Goal: Information Seeking & Learning: Learn about a topic

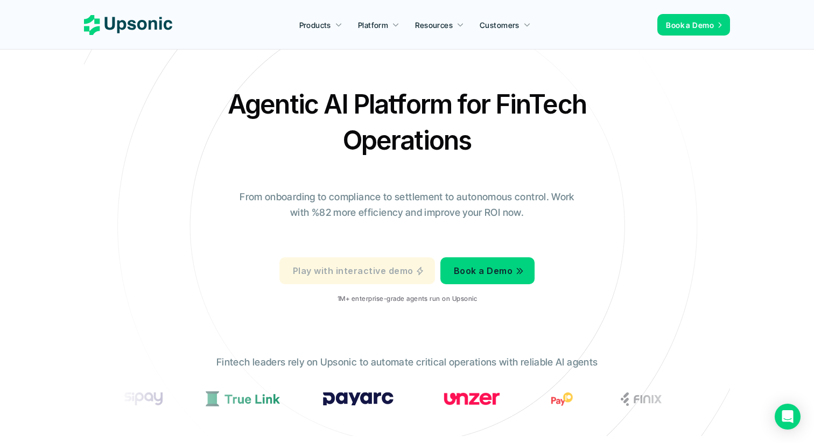
click at [394, 274] on p "Play with interactive demo" at bounding box center [353, 271] width 120 height 16
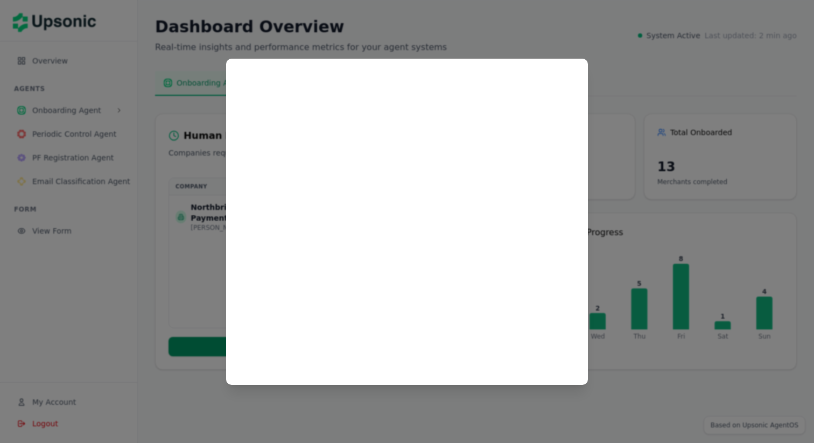
click at [603, 274] on div at bounding box center [407, 221] width 814 height 443
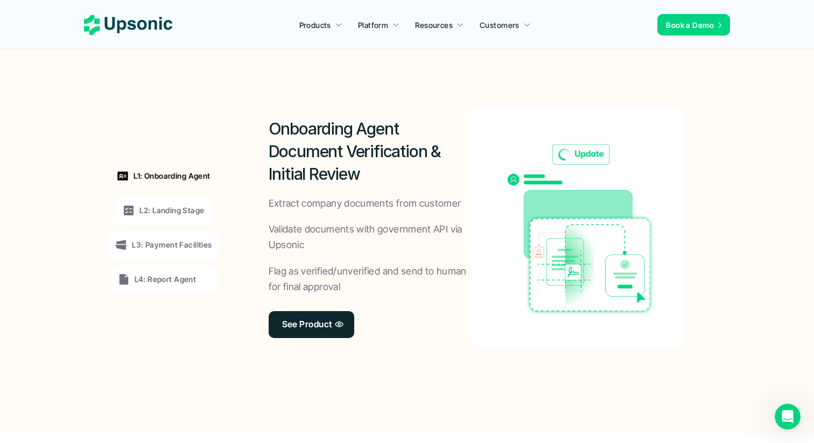
scroll to position [810, 0]
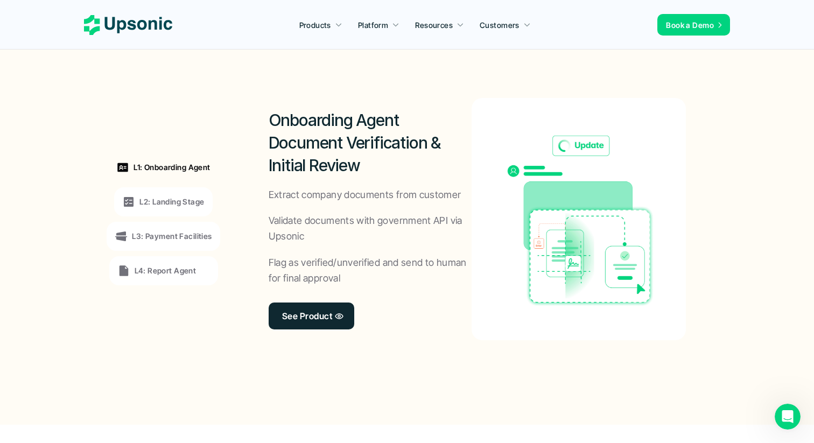
click at [182, 210] on div "L2: Landing Stage" at bounding box center [163, 201] width 98 height 29
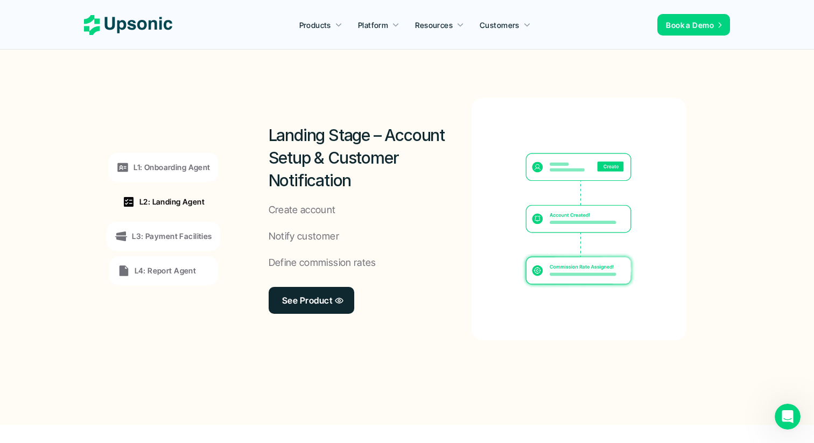
click at [188, 233] on p "L3: Payment Facilities" at bounding box center [172, 236] width 80 height 11
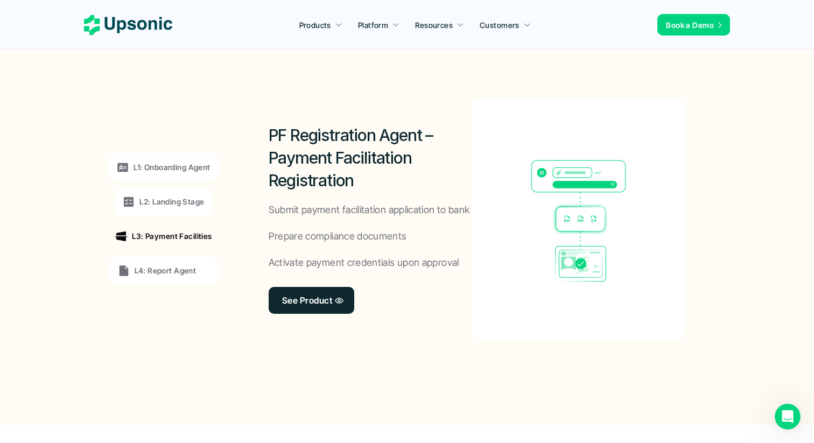
click at [184, 274] on p "L4: Report Agent" at bounding box center [166, 270] width 62 height 11
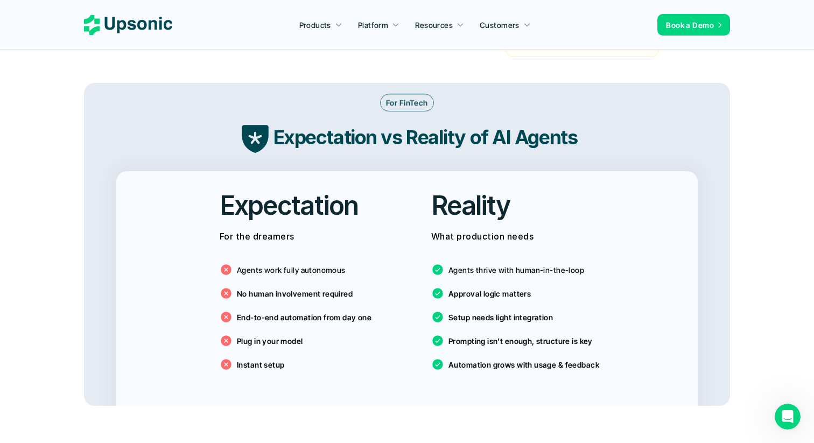
scroll to position [1717, 0]
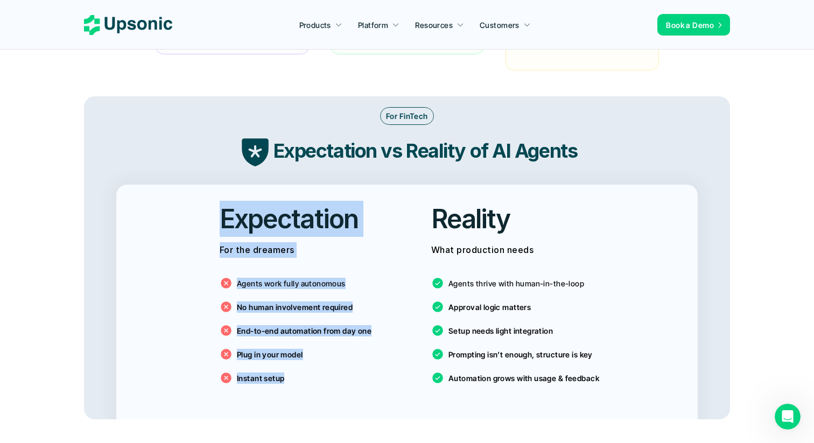
drag, startPoint x: 217, startPoint y: 206, endPoint x: 344, endPoint y: 380, distance: 215.0
click at [344, 380] on div "Expectation For the dreamers Agents work fully autonomous No human involvement …" at bounding box center [301, 297] width 195 height 224
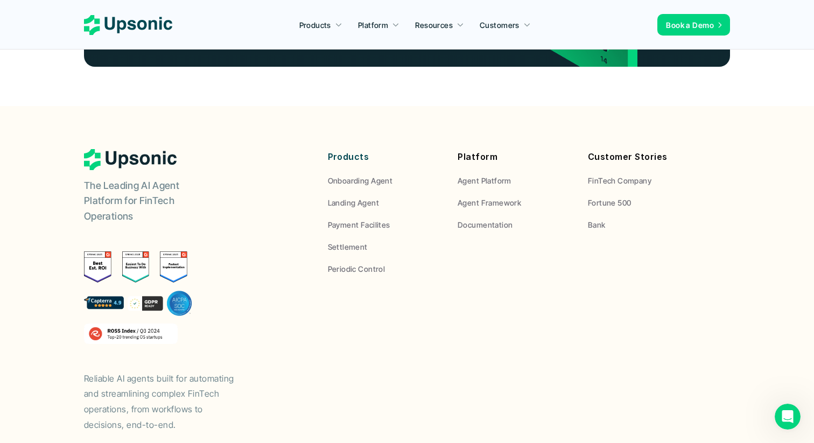
scroll to position [4048, 0]
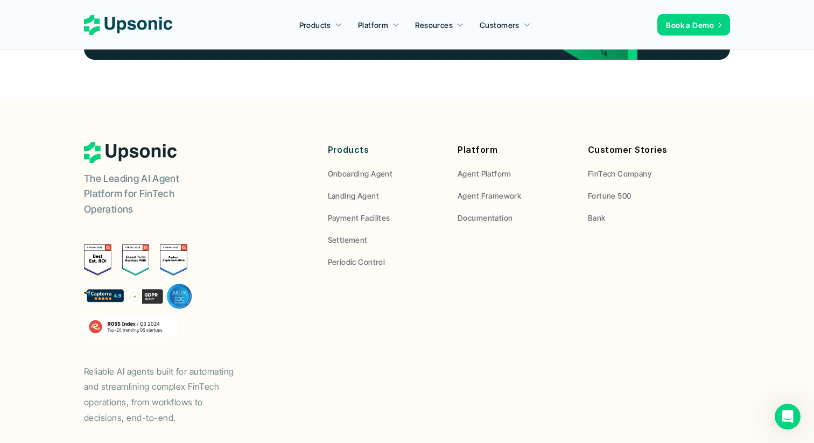
click at [134, 27] on use at bounding box center [128, 25] width 88 height 20
